Goal: Task Accomplishment & Management: Use online tool/utility

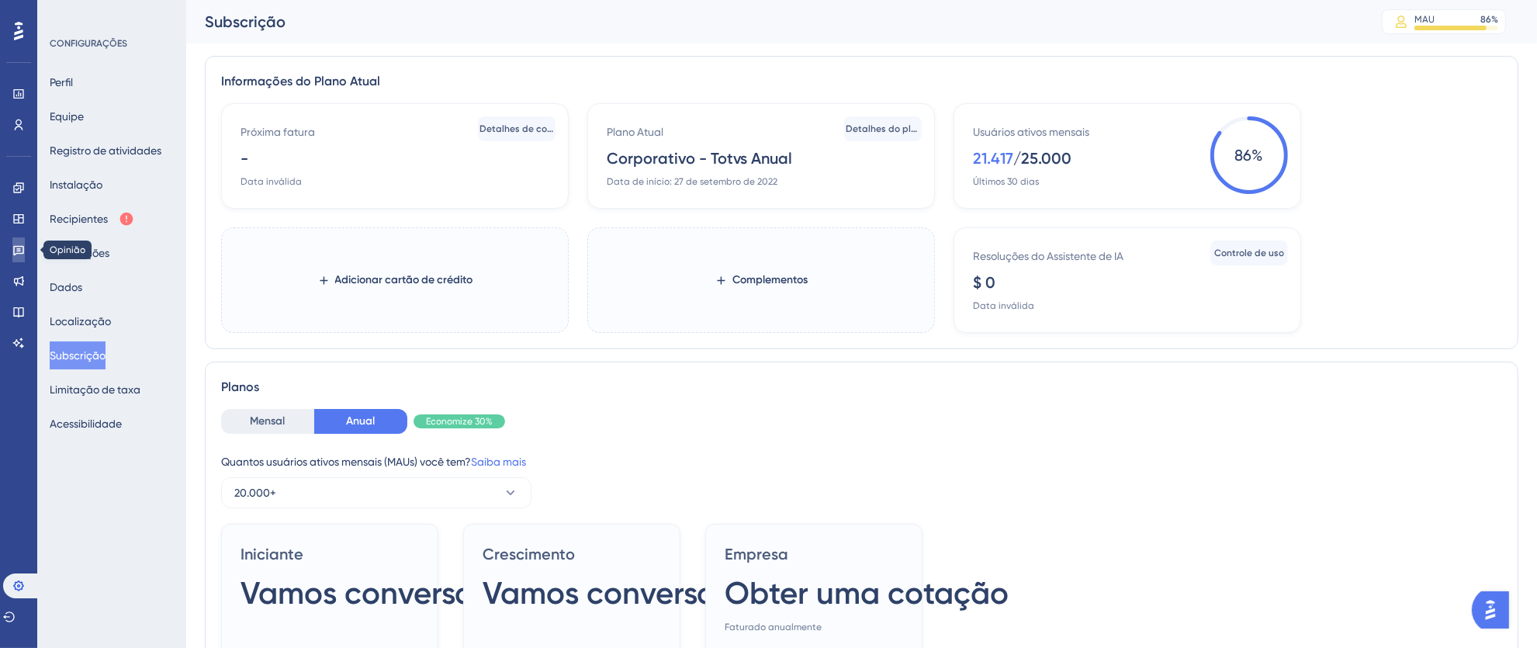
click at [12, 261] on link at bounding box center [18, 249] width 12 height 25
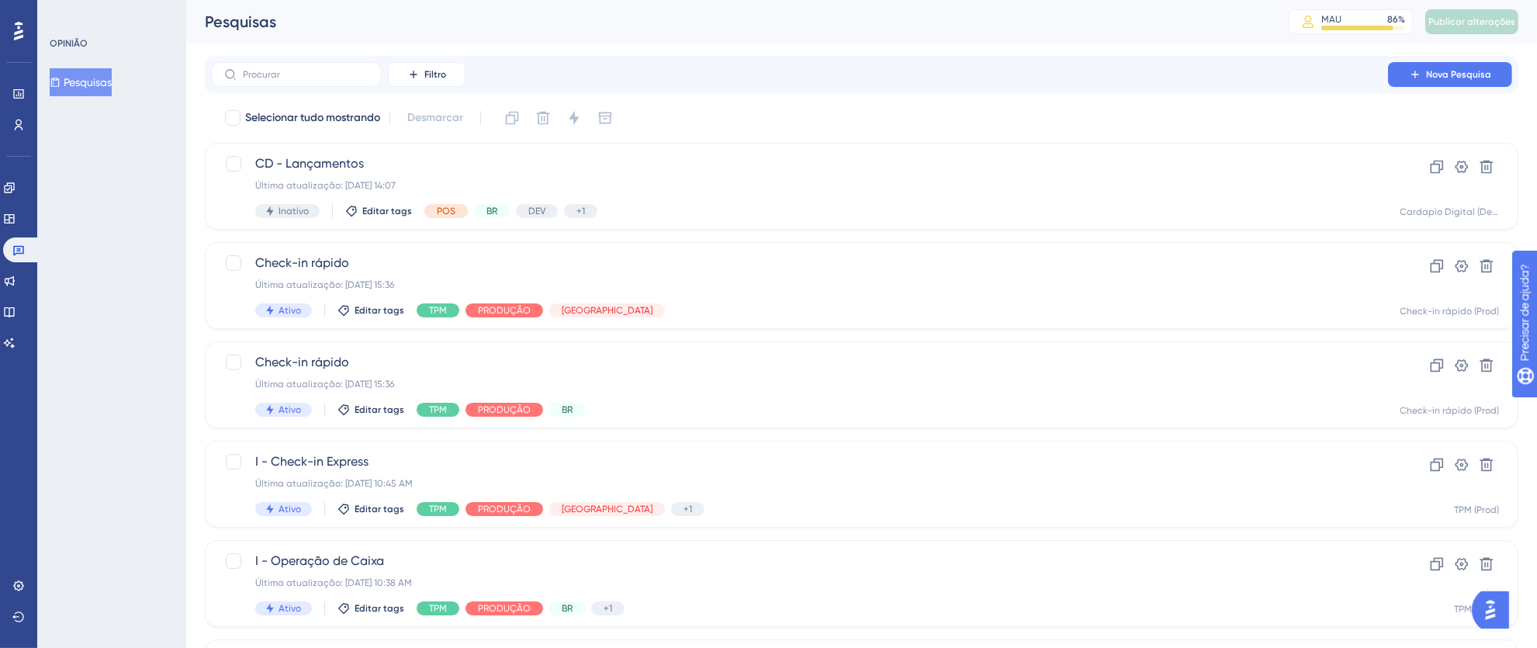
click at [20, 562] on div "✨ Guarde meu lugar!✨" at bounding box center [139, 583] width 251 height 42
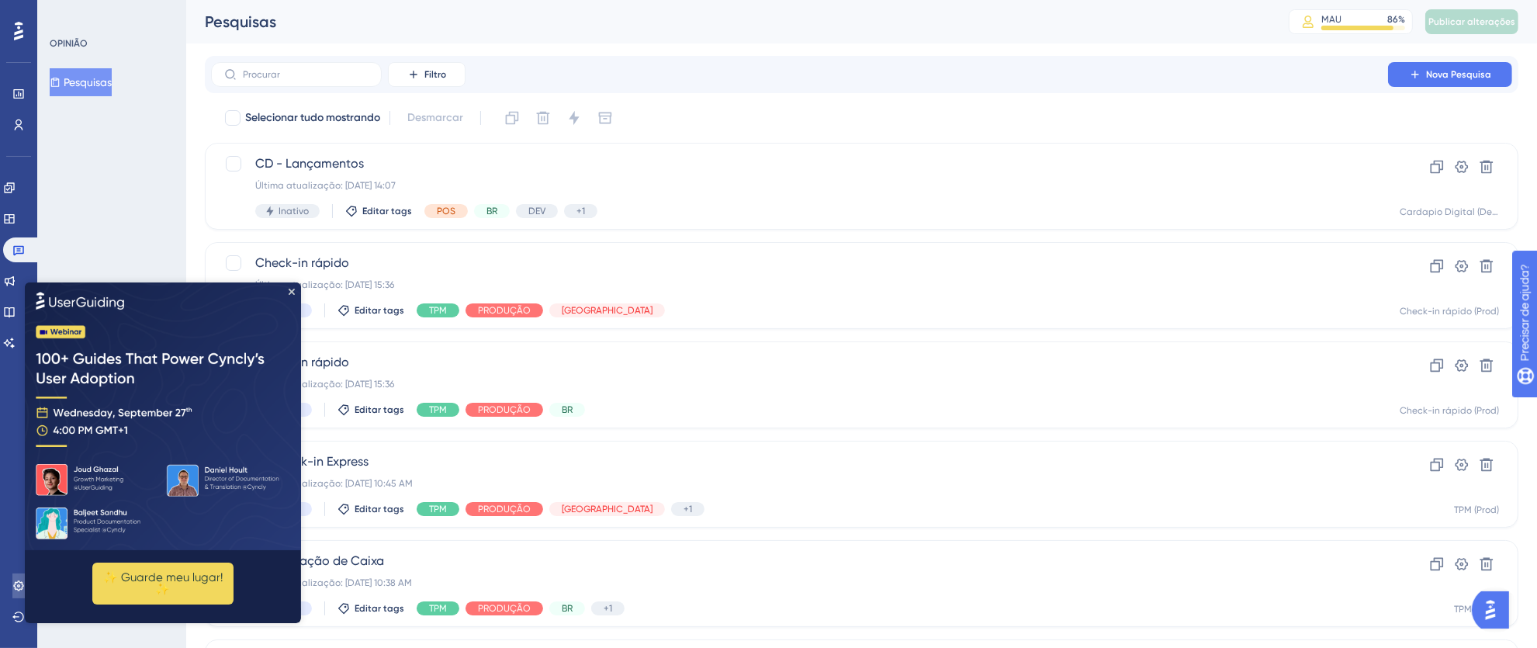
click at [18, 583] on icon at bounding box center [18, 585] width 12 height 12
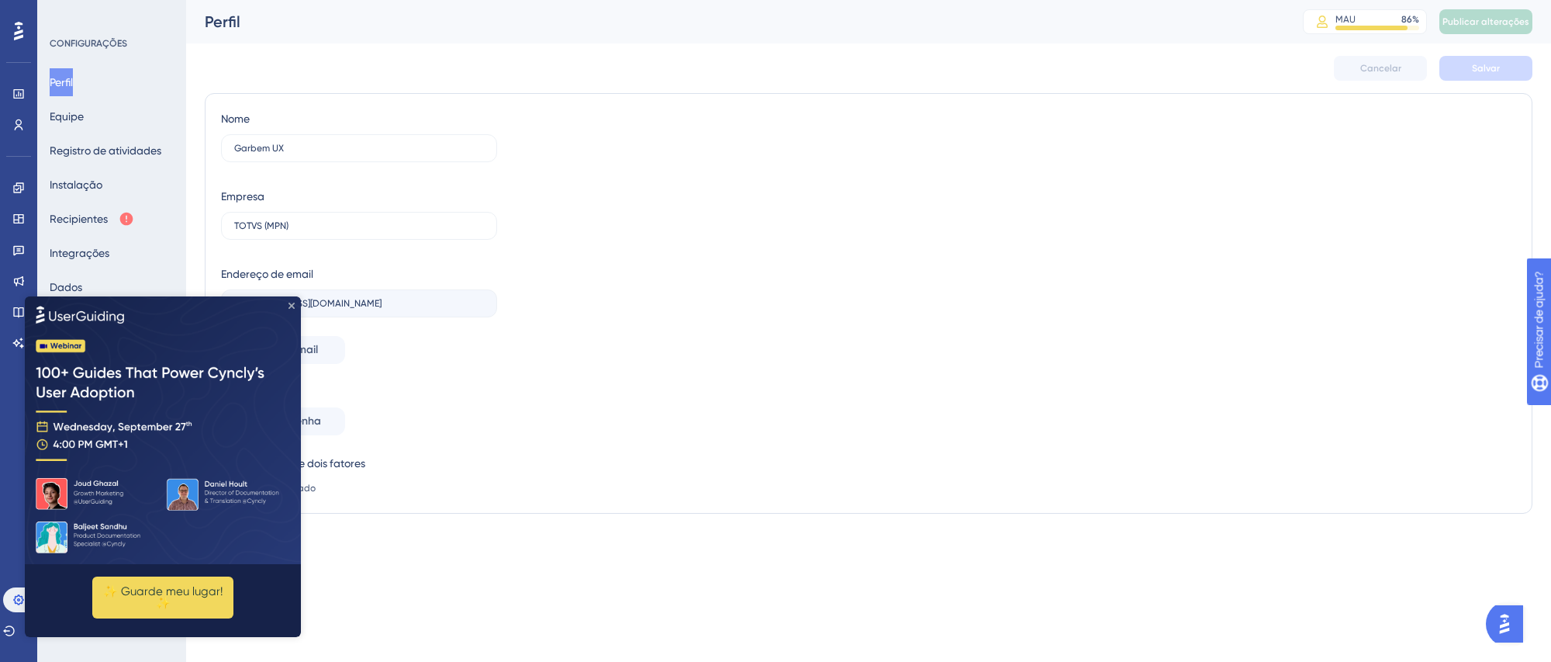
click at [290, 303] on icon "Fechar visualização" at bounding box center [292, 306] width 6 height 6
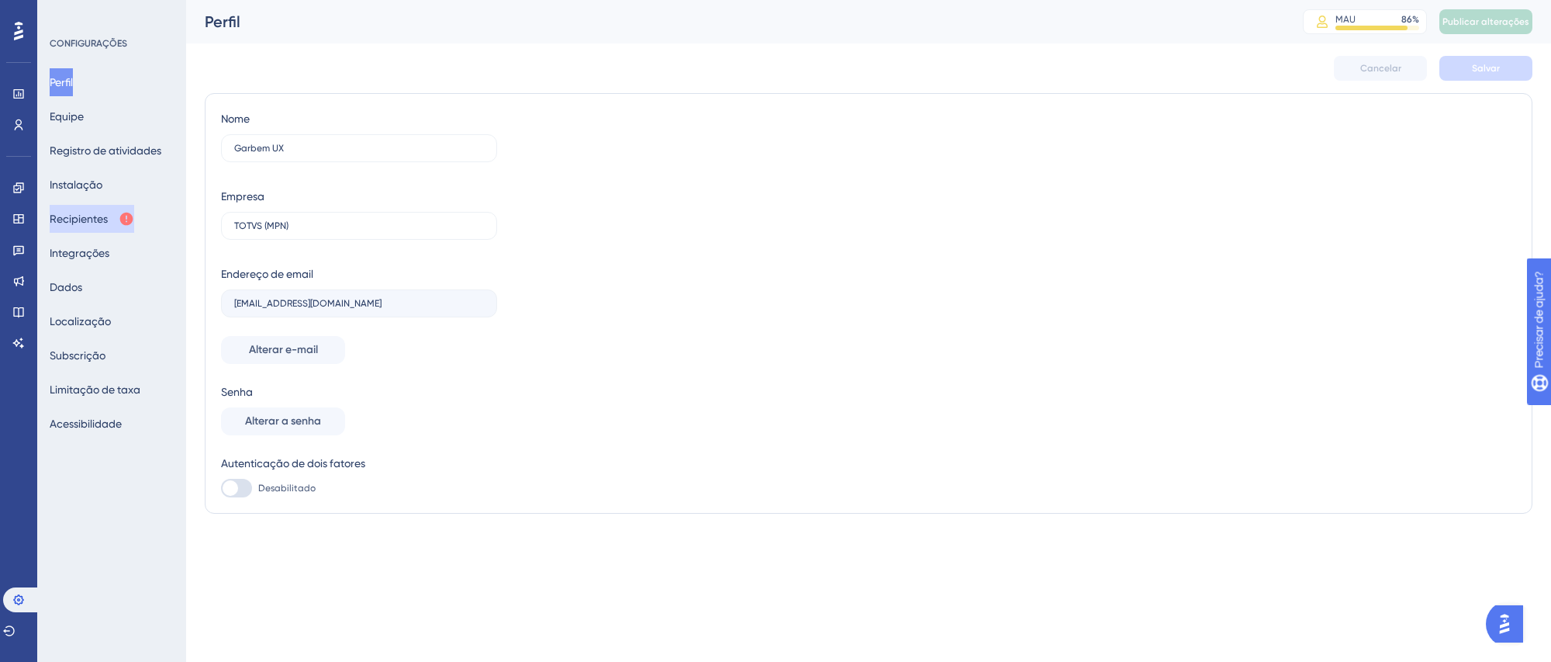
click at [103, 216] on font "Recipientes" at bounding box center [79, 219] width 58 height 12
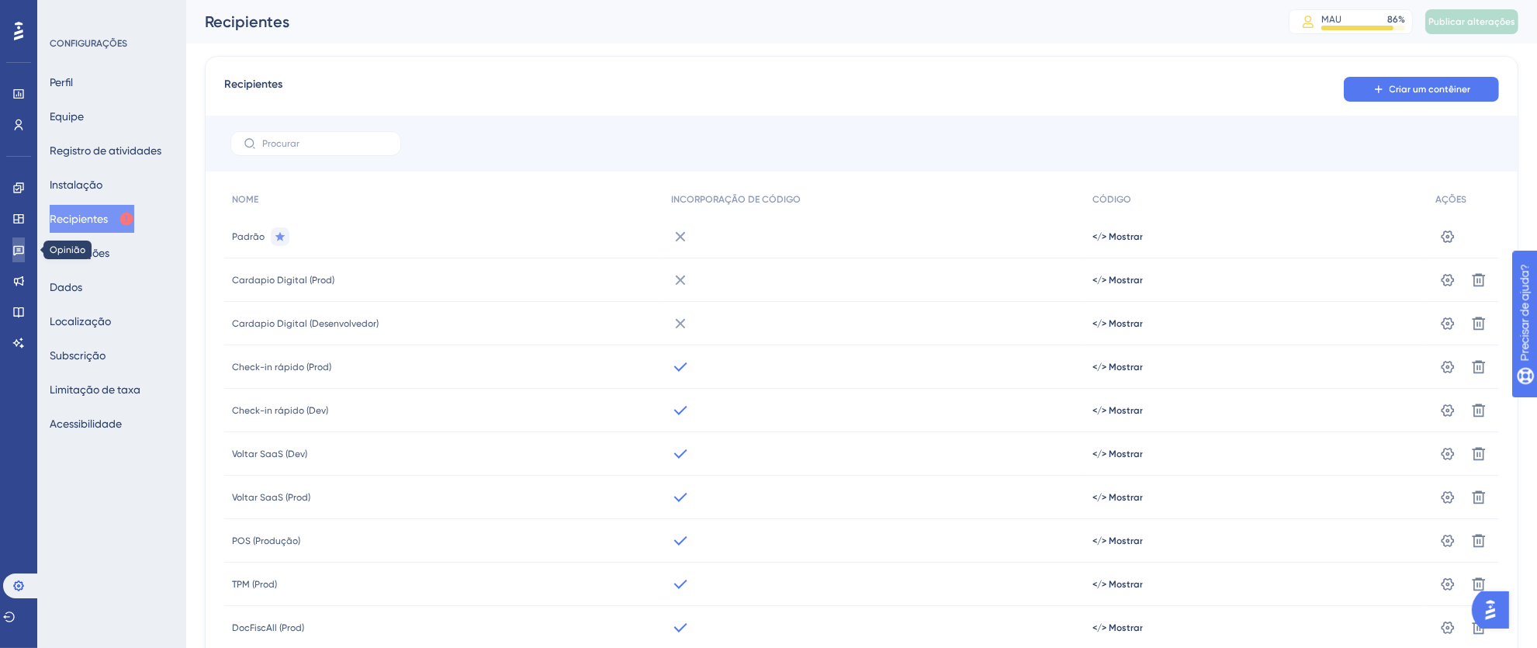
click at [16, 251] on icon at bounding box center [18, 250] width 12 height 12
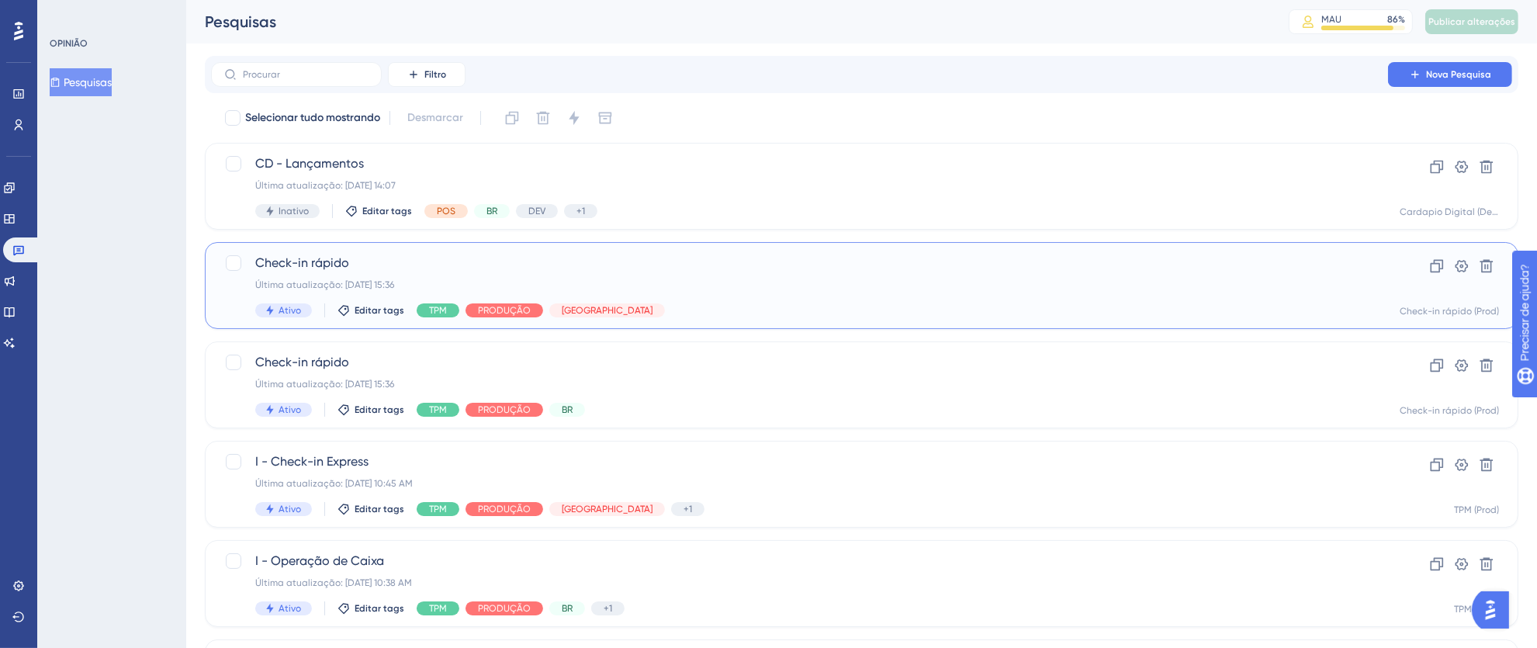
click at [825, 289] on div "Última atualização: [DATE] 15:36" at bounding box center [799, 284] width 1088 height 12
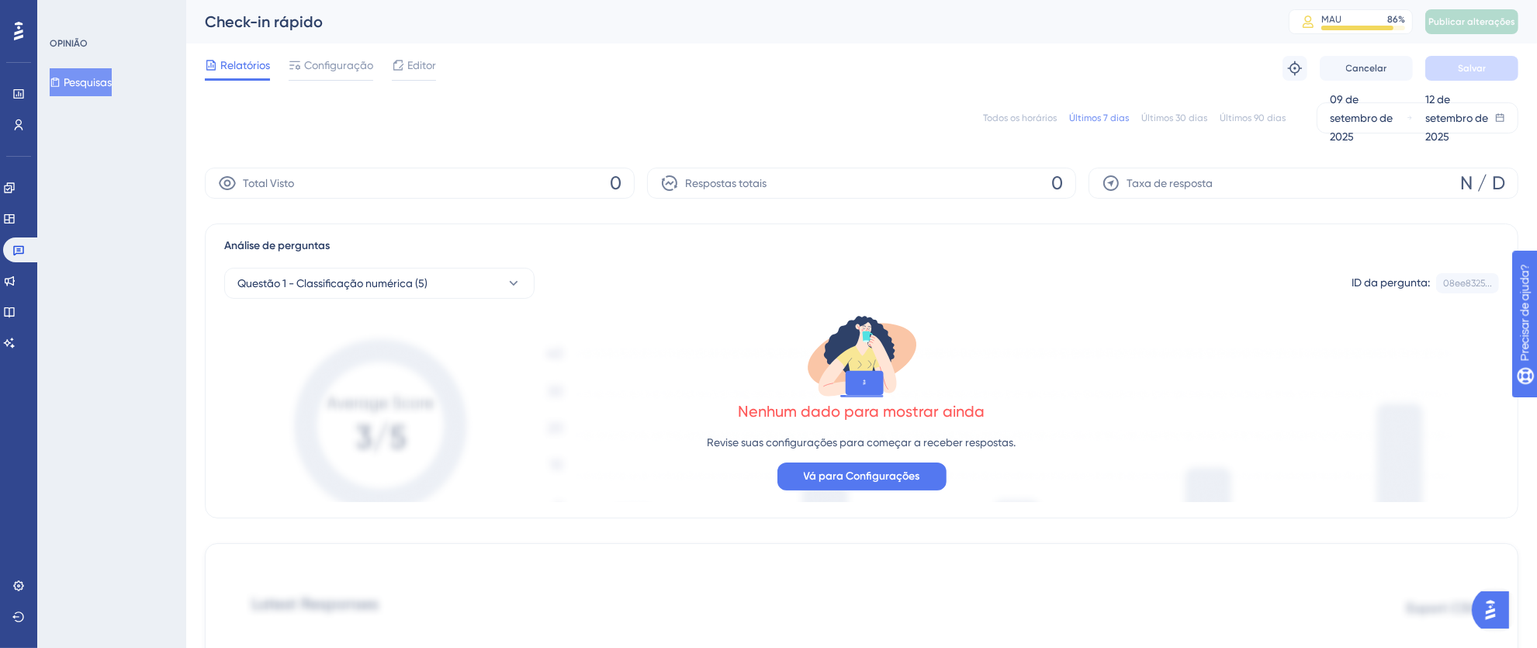
click at [1019, 116] on font "Todos os horários" at bounding box center [1020, 117] width 74 height 11
click at [29, 247] on link at bounding box center [21, 249] width 37 height 25
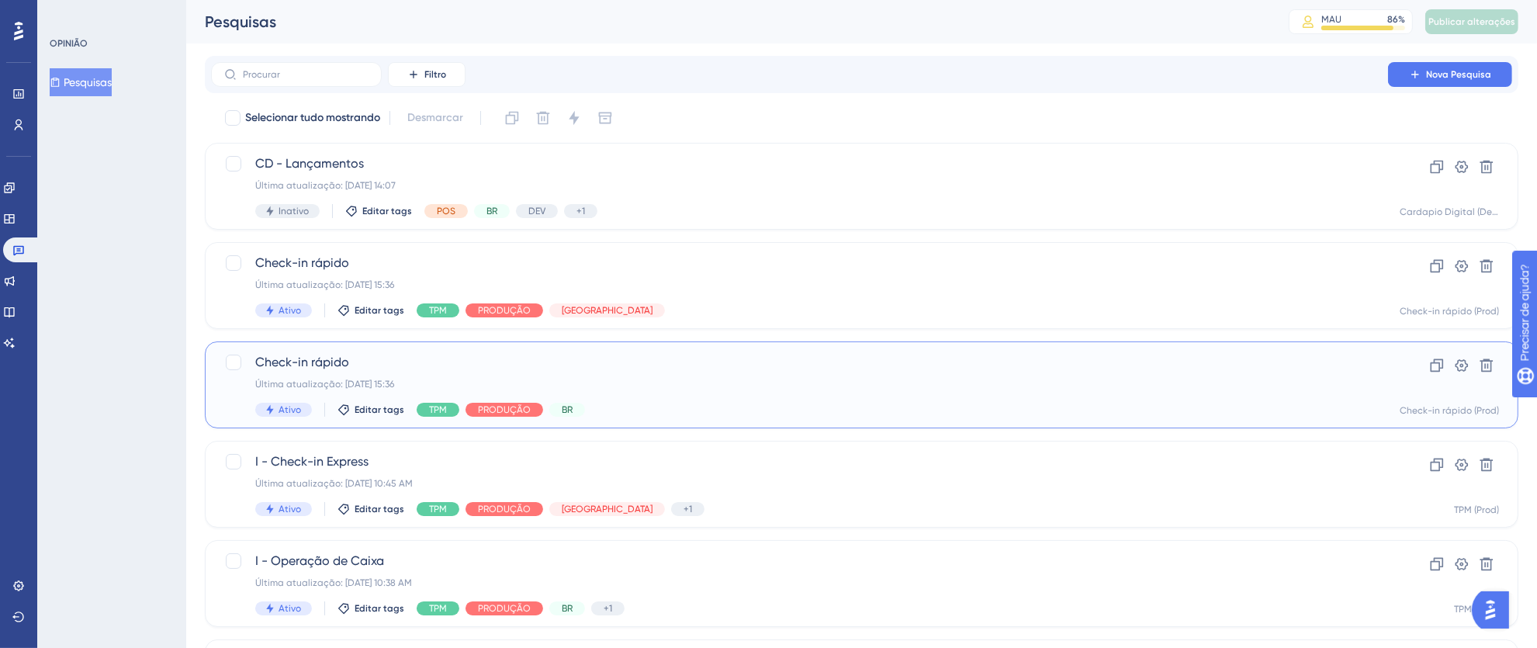
click at [790, 403] on div "Ativo Editar tags TPM PRODUÇÃO BR" at bounding box center [799, 410] width 1088 height 14
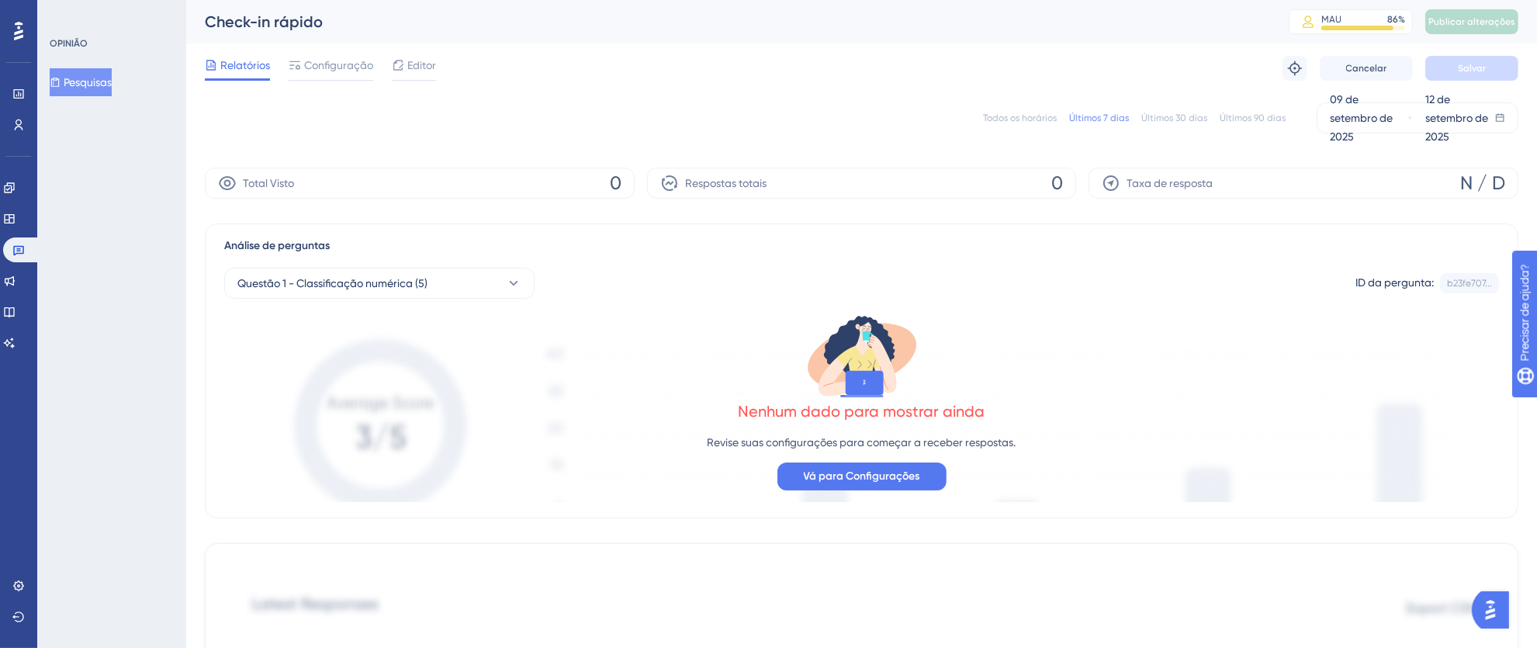
click at [1007, 119] on font "Todos os horários" at bounding box center [1020, 117] width 74 height 11
click at [22, 256] on link at bounding box center [21, 249] width 37 height 25
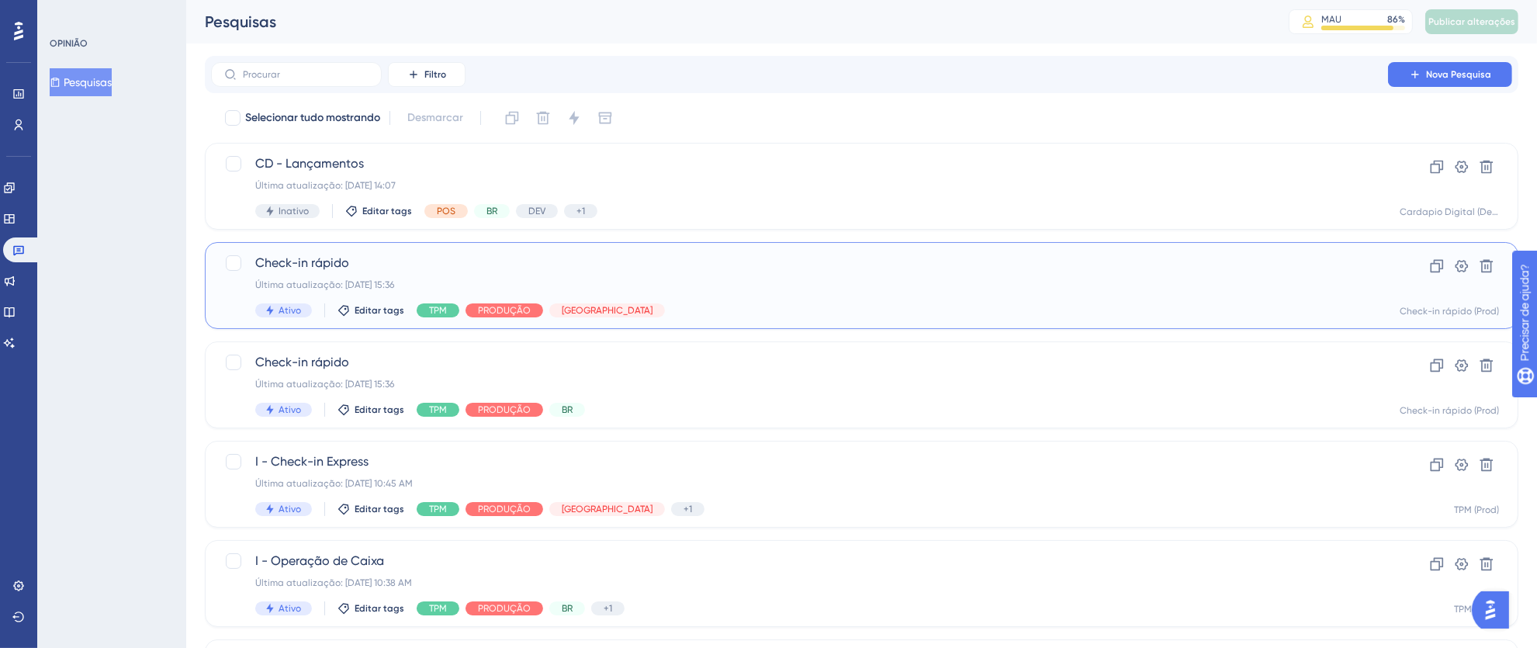
click at [745, 299] on div "Check-in rápido Última atualização: [DATE] 15:36 Ativo Editar tags TPM PRODUÇÃO…" at bounding box center [799, 286] width 1088 height 64
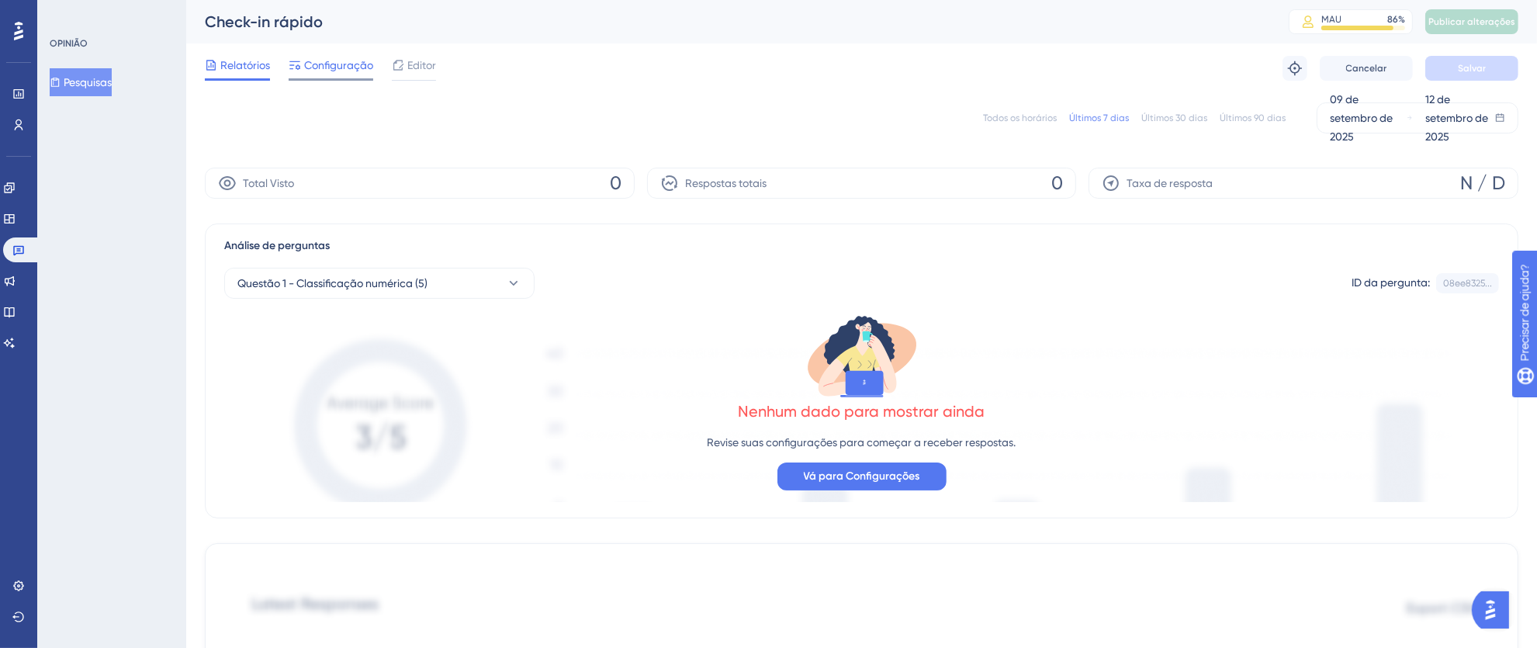
click at [333, 64] on font "Configuração" at bounding box center [338, 65] width 69 height 12
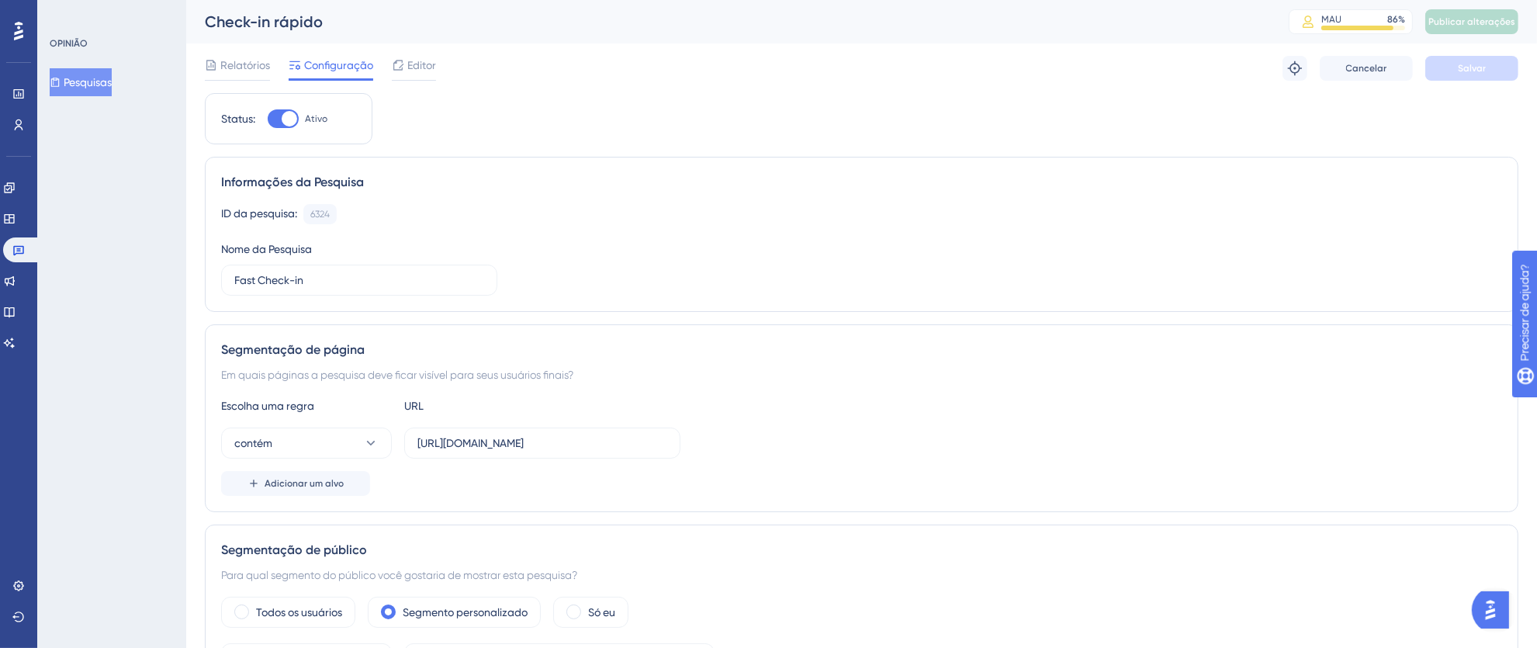
scroll to position [163, 0]
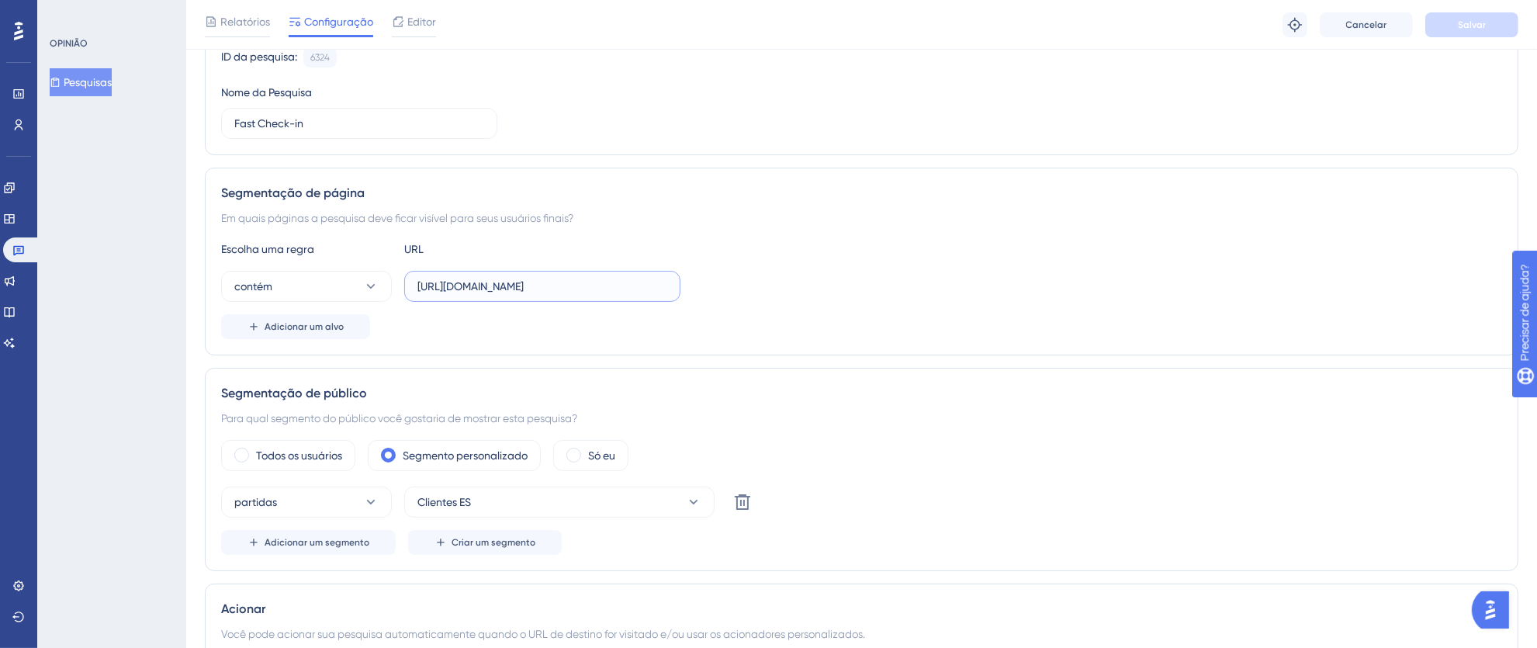
click at [507, 280] on input "[URL][DOMAIN_NAME]" at bounding box center [542, 286] width 250 height 17
click at [479, 285] on input "[URL][DOMAIN_NAME]" at bounding box center [542, 286] width 250 height 17
drag, startPoint x: 417, startPoint y: 285, endPoint x: 789, endPoint y: 289, distance: 371.6
click at [789, 289] on div "contém [URL][DOMAIN_NAME]" at bounding box center [861, 286] width 1281 height 31
paste input "[URL][DOMAIN_NAME]"
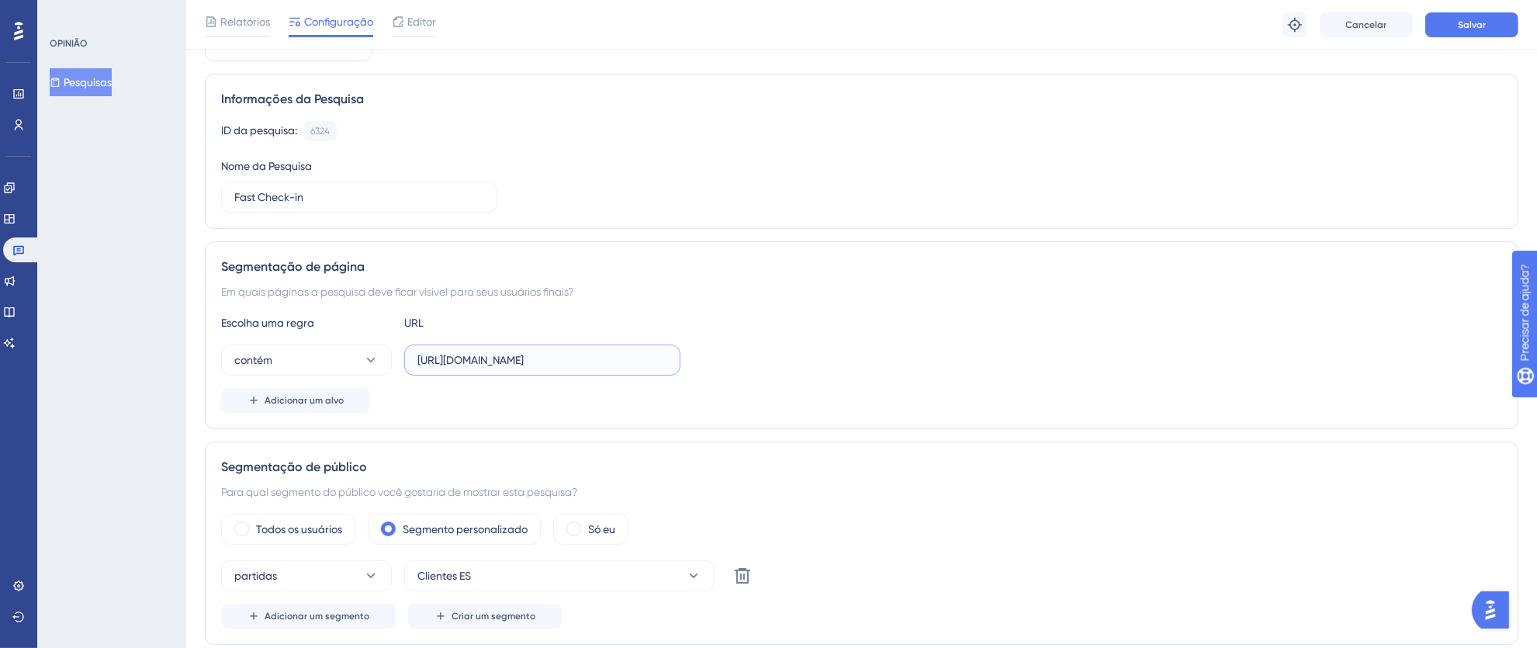
scroll to position [0, 0]
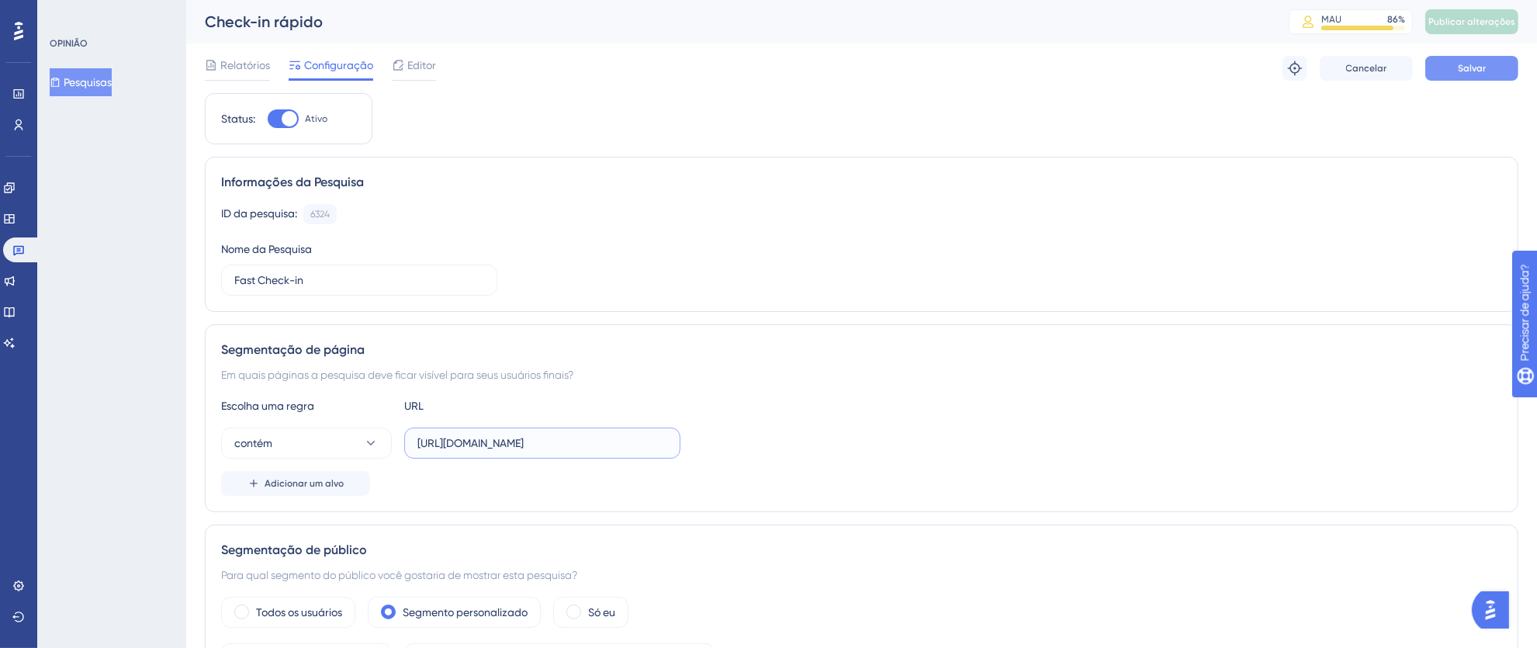
type input "[URL][DOMAIN_NAME]"
click at [1468, 67] on font "Salvar" at bounding box center [1472, 68] width 28 height 11
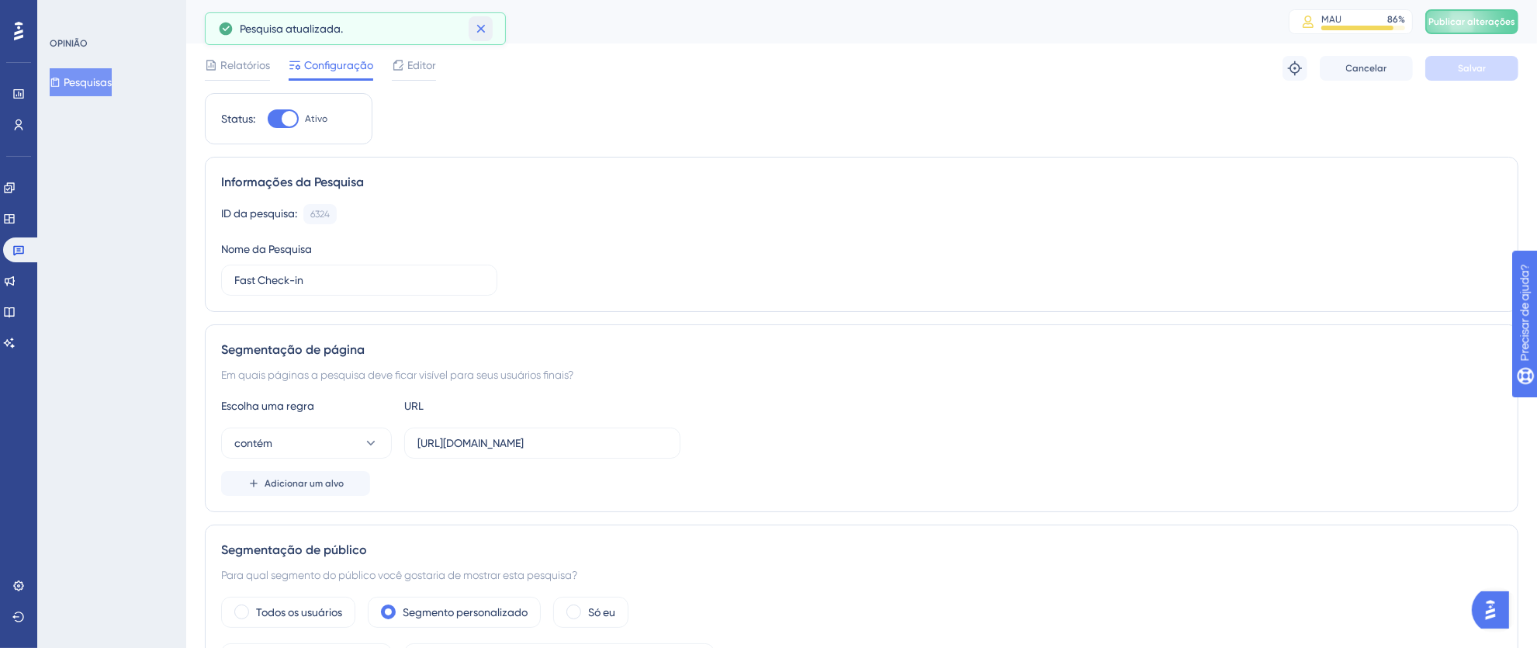
click at [489, 25] on button at bounding box center [481, 28] width 24 height 25
click at [1479, 25] on font "Publicar alterações" at bounding box center [1471, 21] width 87 height 11
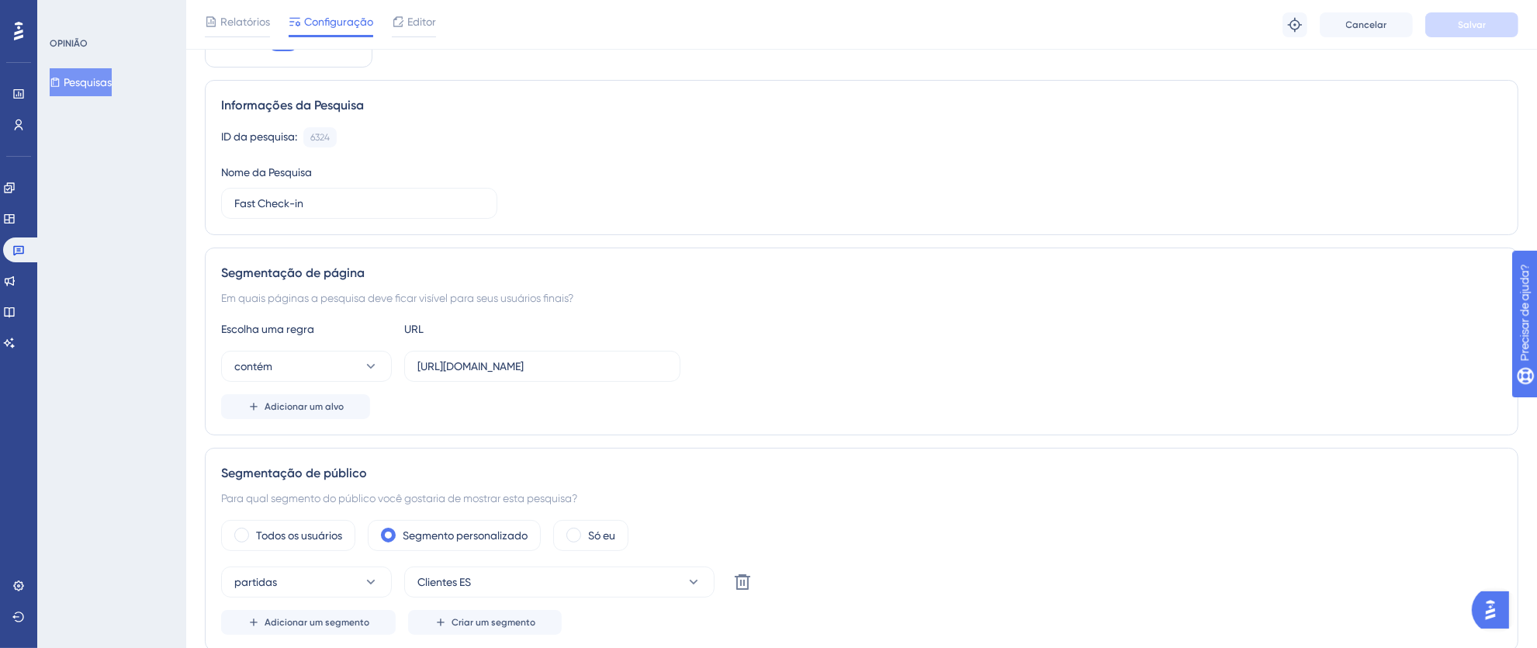
scroll to position [171, 0]
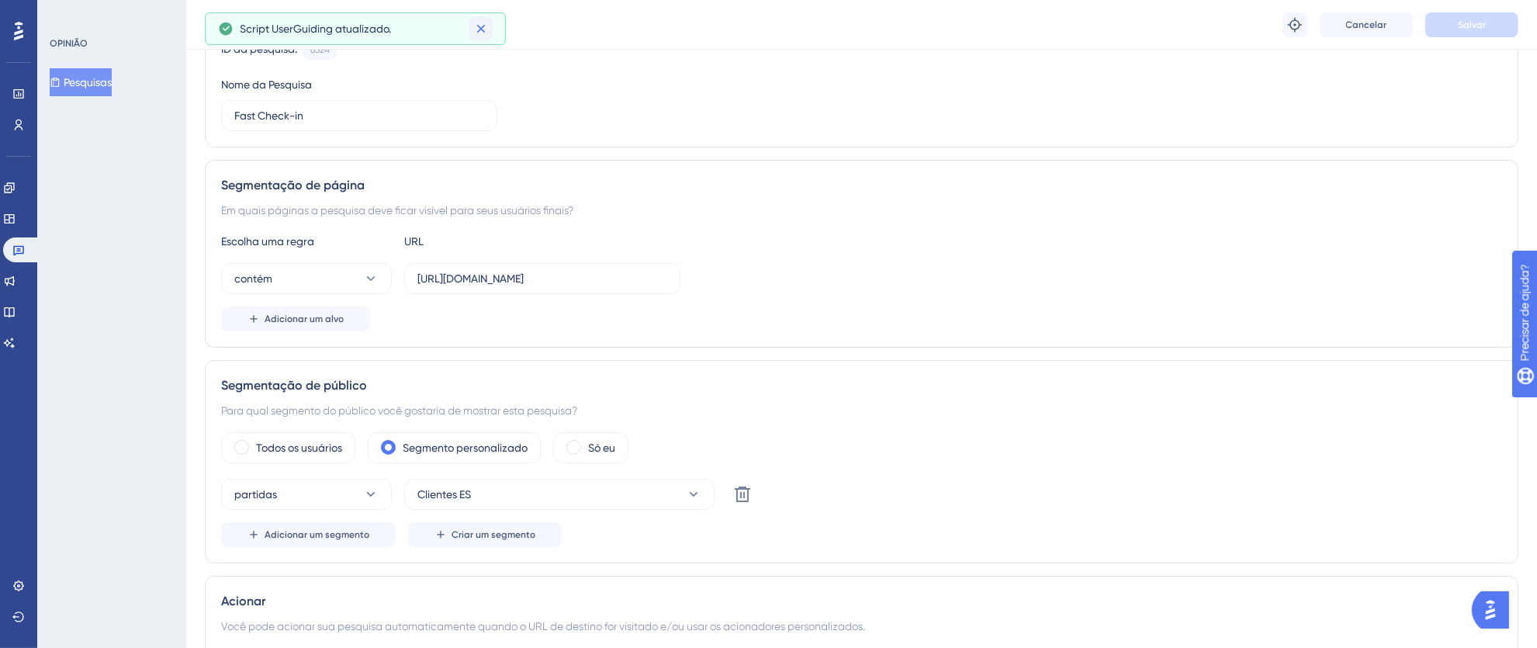
click at [488, 29] on button at bounding box center [481, 28] width 24 height 25
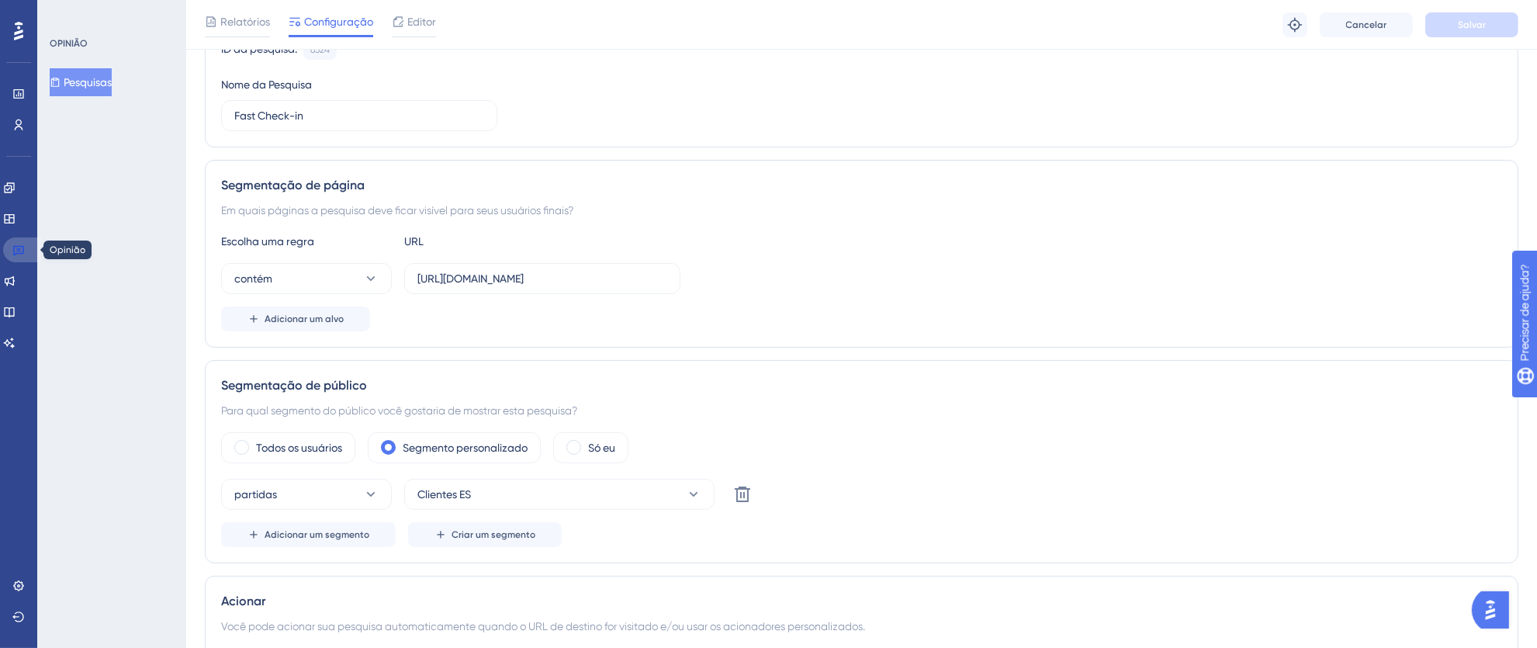
click at [17, 246] on icon at bounding box center [18, 251] width 11 height 10
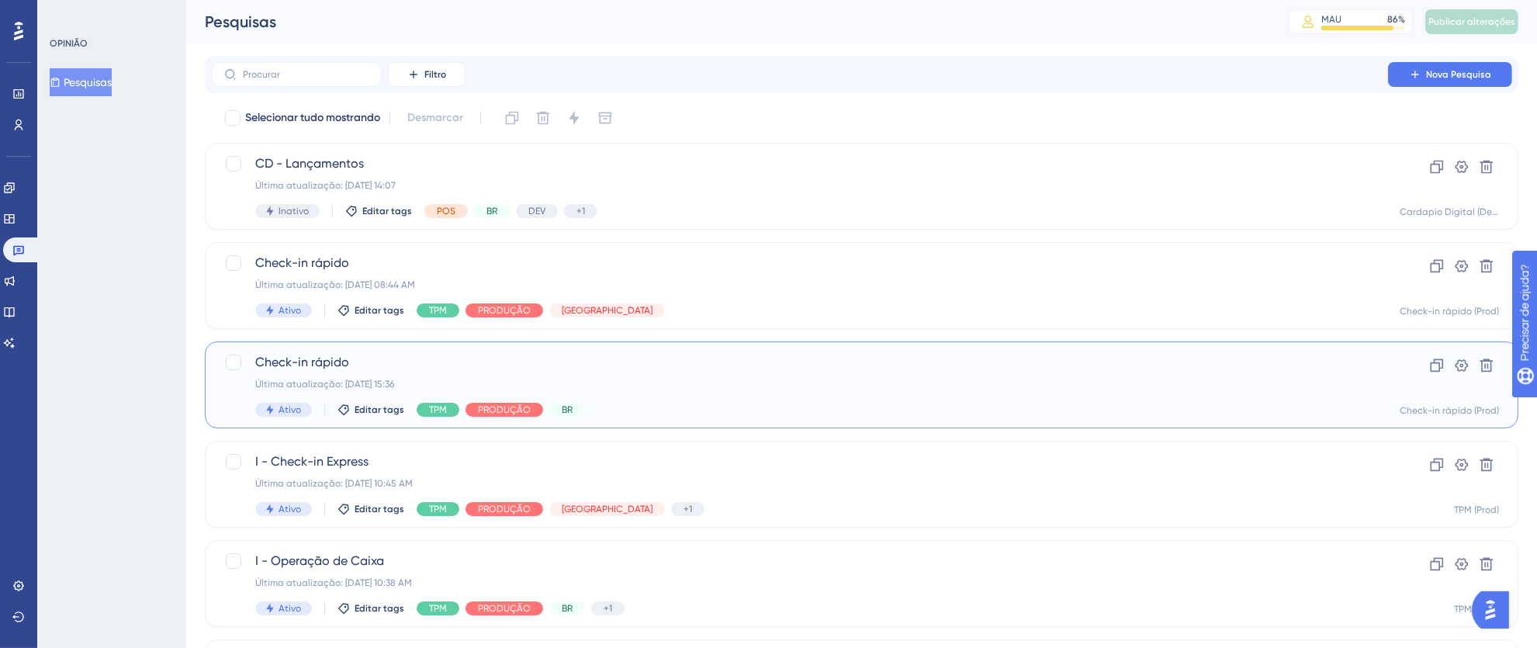
click at [926, 368] on span "Check-in rápido" at bounding box center [799, 362] width 1088 height 19
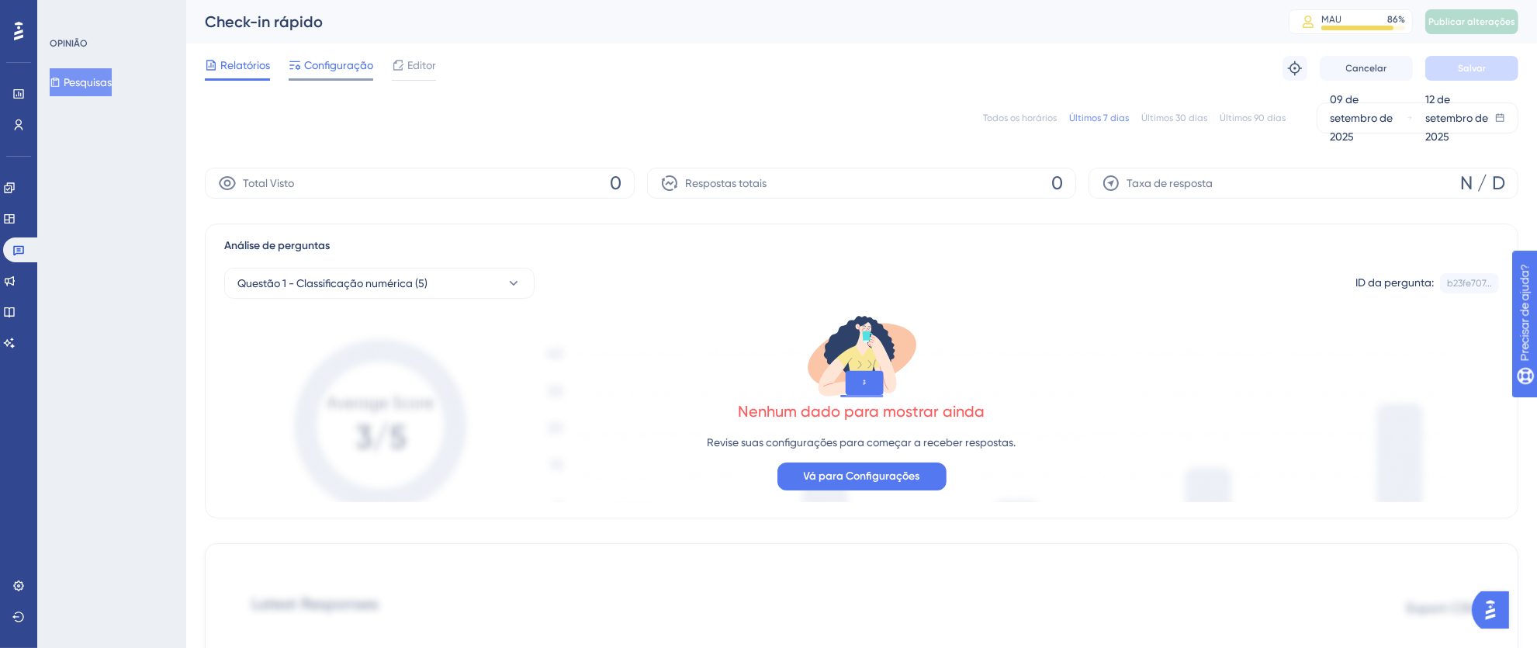
click at [349, 57] on span "Configuração" at bounding box center [338, 65] width 69 height 19
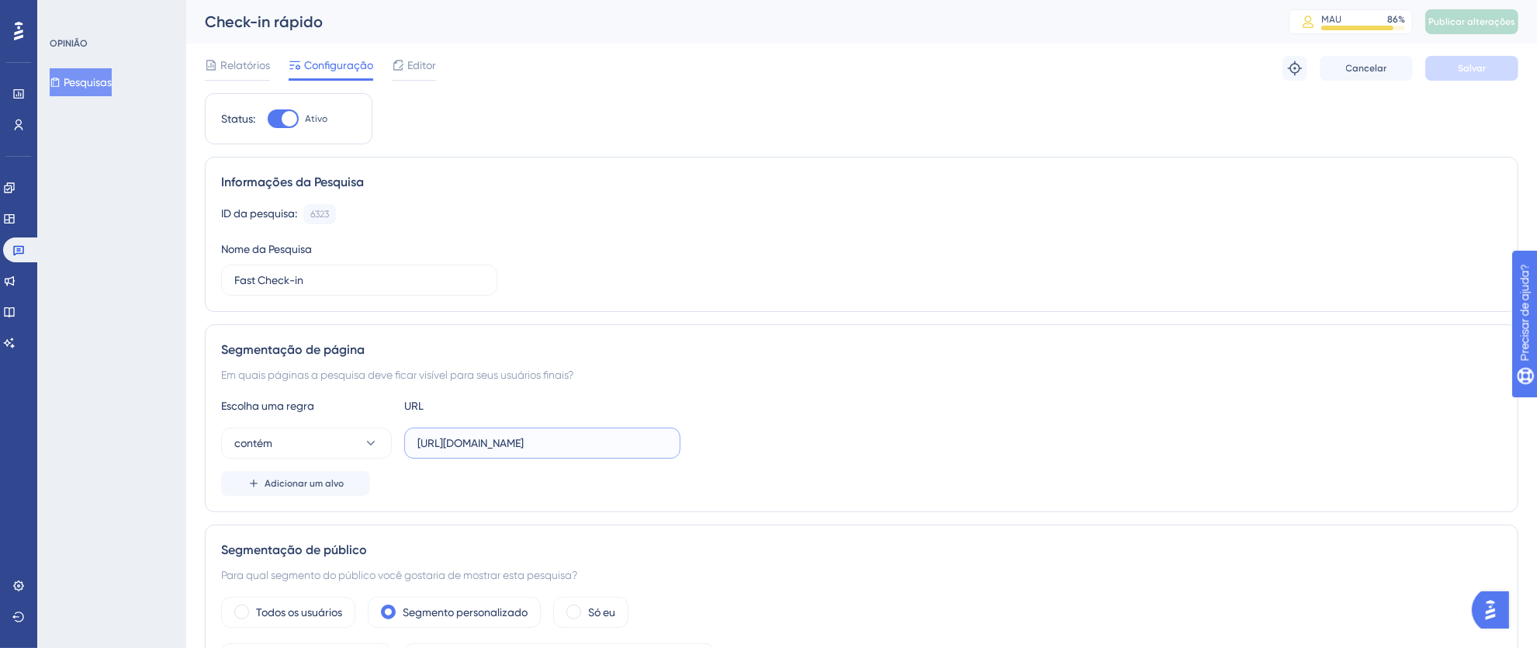
click at [521, 447] on input "[URL][DOMAIN_NAME]" at bounding box center [542, 442] width 250 height 17
click at [470, 444] on input "[URL][DOMAIN_NAME]" at bounding box center [542, 442] width 250 height 17
drag, startPoint x: 418, startPoint y: 444, endPoint x: 728, endPoint y: 462, distance: 310.1
click at [728, 462] on div "Escolha uma regra URL contém [URL][DOMAIN_NAME] Adicionar um alvo" at bounding box center [861, 445] width 1281 height 99
paste input "text"
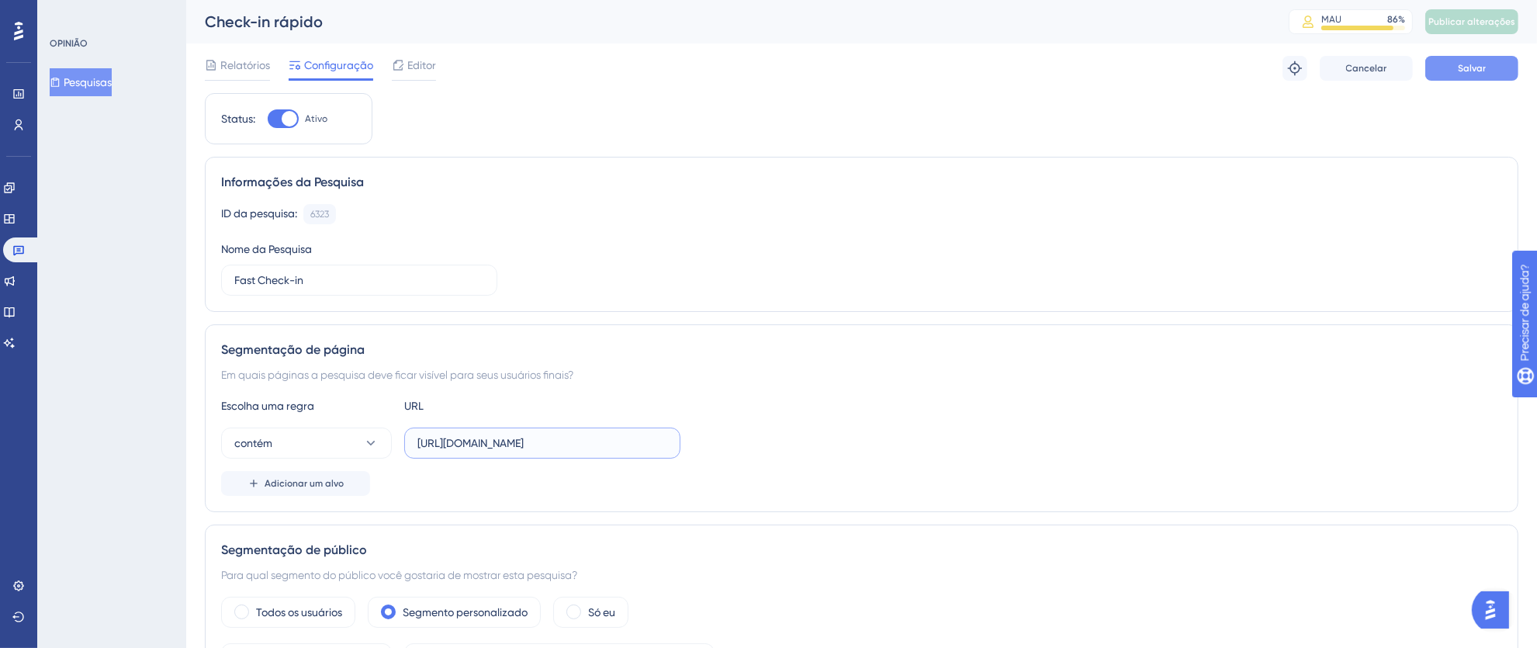
type input "[URL][DOMAIN_NAME]"
click at [1480, 68] on font "Salvar" at bounding box center [1472, 68] width 28 height 11
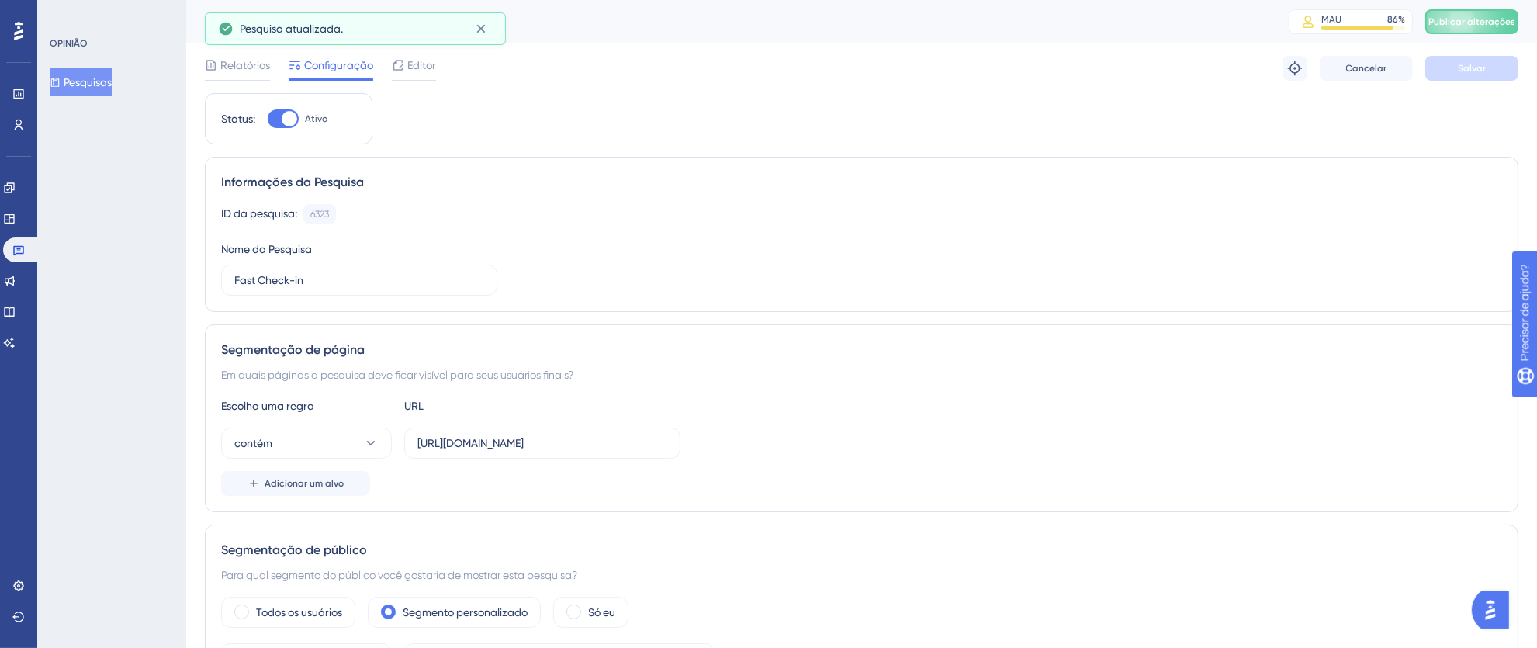
click at [1489, 19] on font "Publicar alterações" at bounding box center [1471, 21] width 87 height 11
click at [486, 35] on icon at bounding box center [481, 29] width 16 height 16
click at [485, 34] on icon at bounding box center [481, 29] width 16 height 16
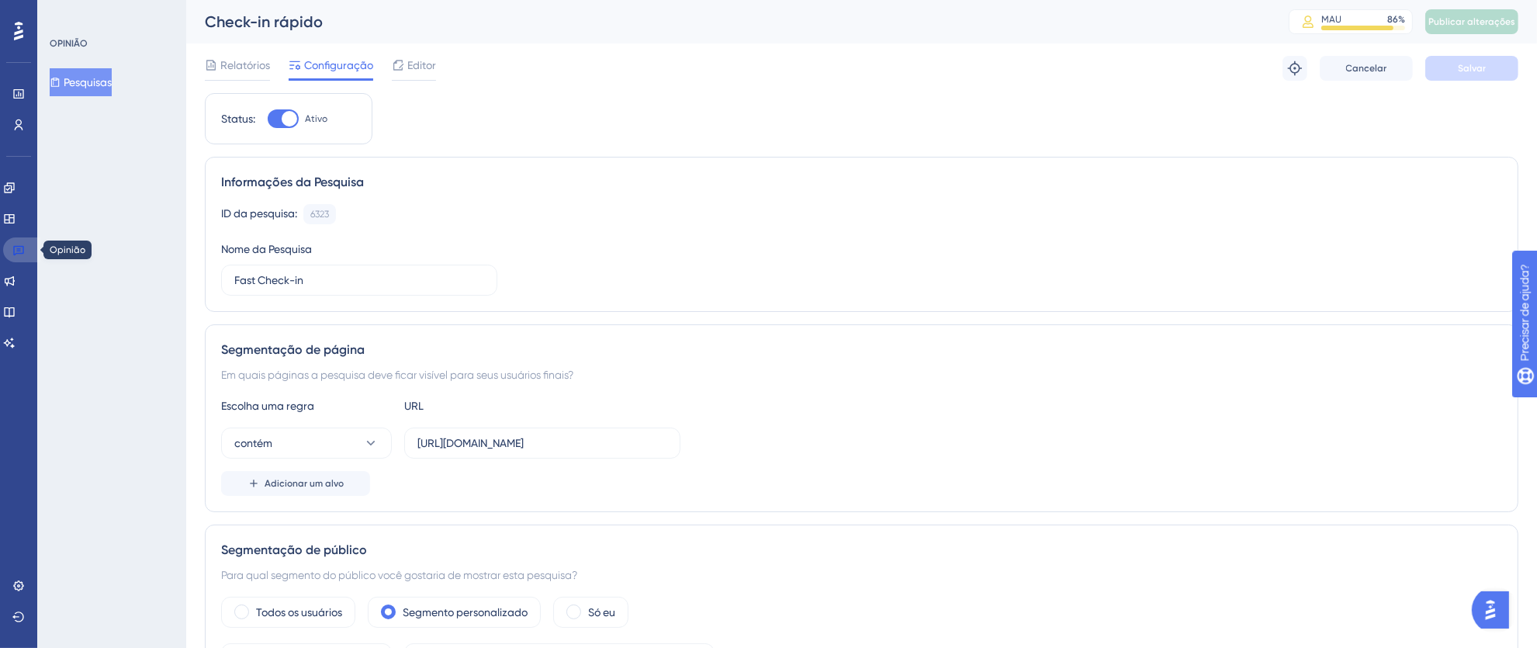
click at [24, 240] on link at bounding box center [21, 249] width 37 height 25
